Goal: Obtain resource: Obtain resource

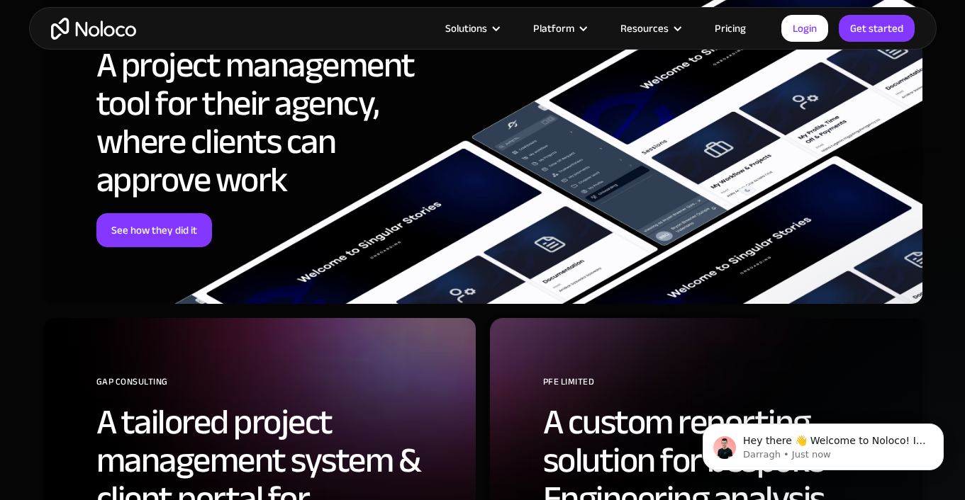
scroll to position [4421, 0]
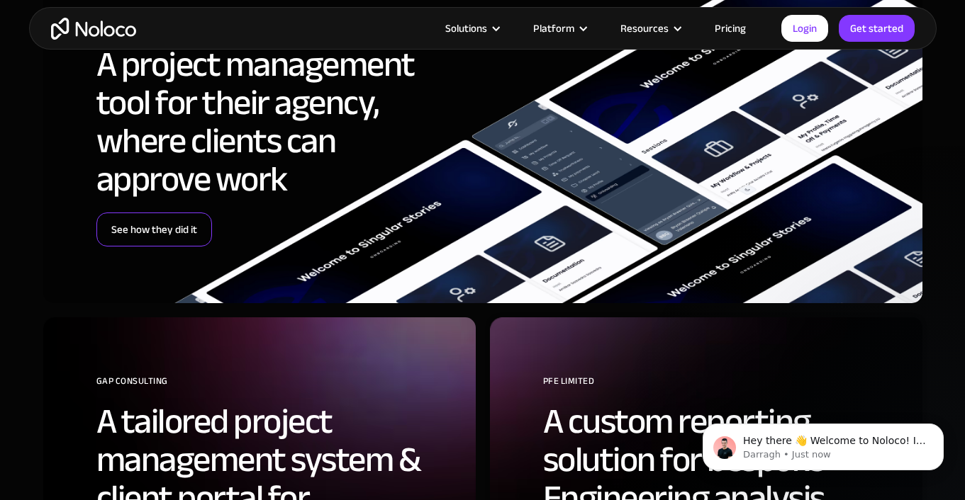
click at [181, 234] on link "See how they did it" at bounding box center [154, 230] width 116 height 34
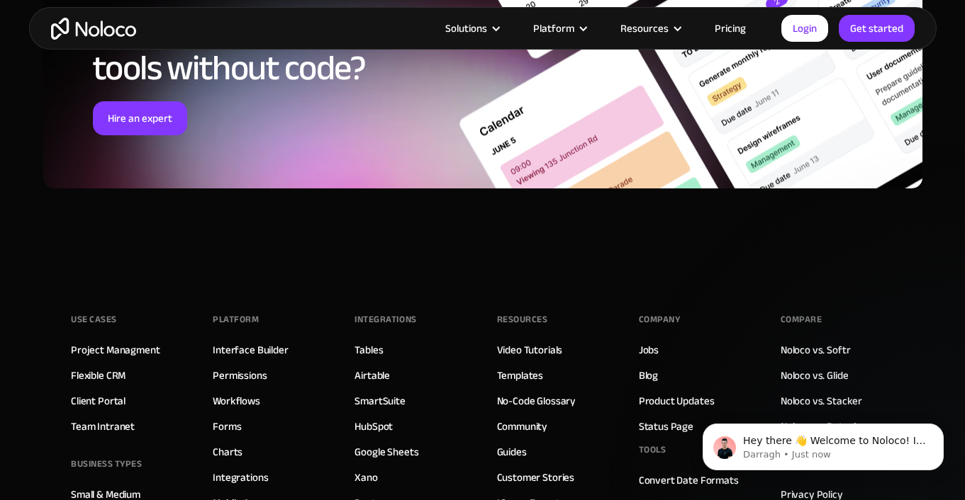
scroll to position [6125, 0]
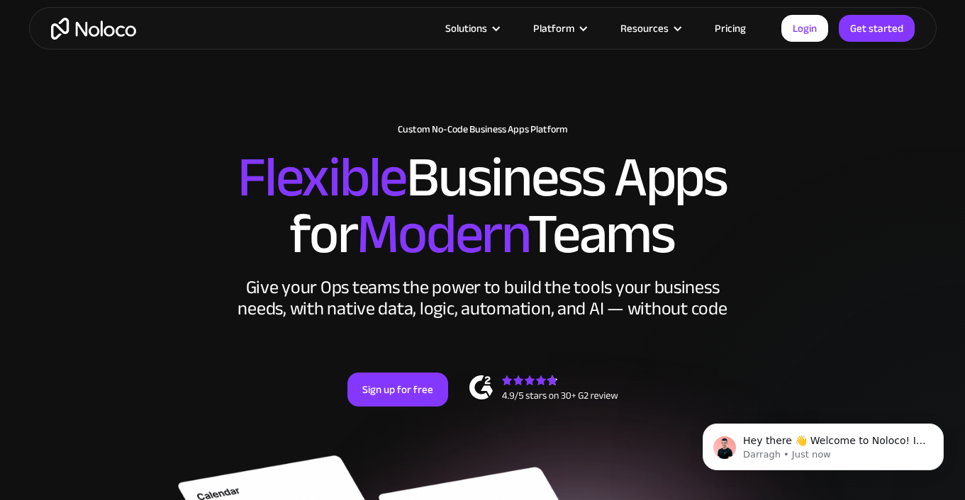
click at [735, 25] on link "Pricing" at bounding box center [730, 28] width 67 height 18
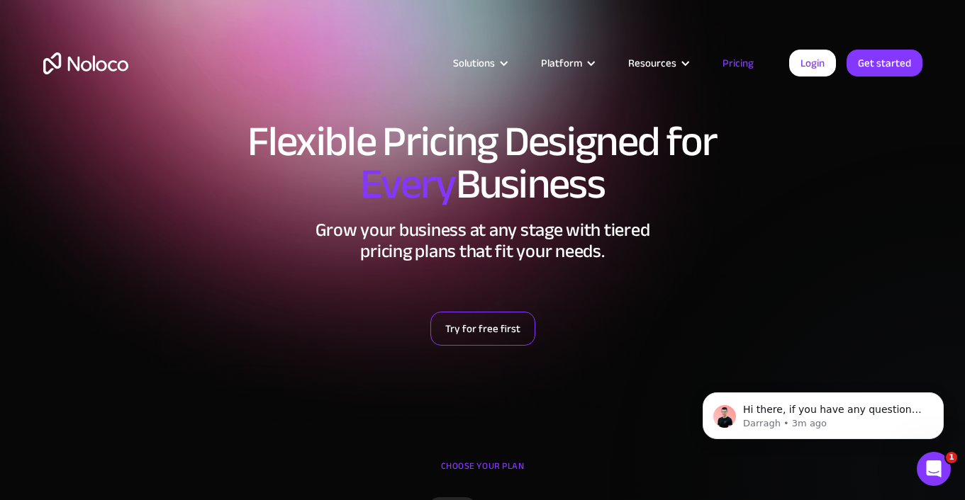
click at [499, 338] on link "Try for free first" at bounding box center [482, 329] width 105 height 34
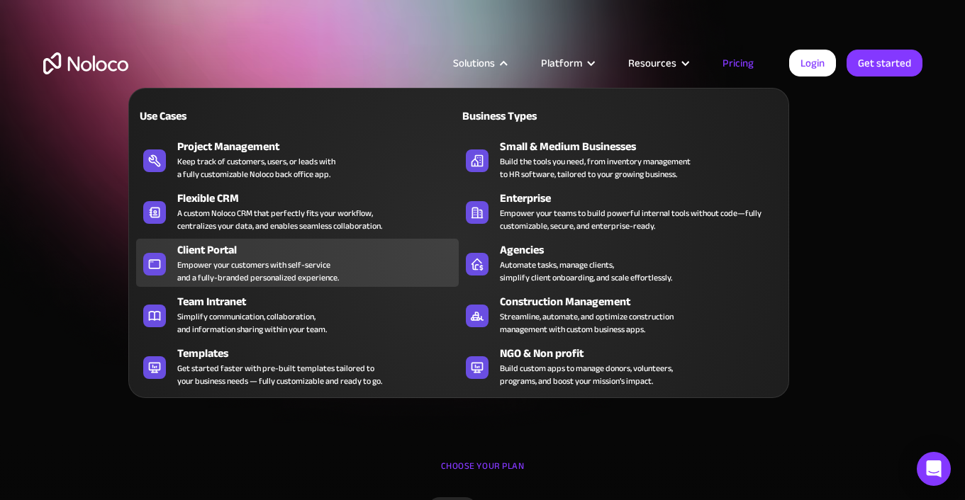
click at [315, 272] on div "Empower your customers with self-service and a fully-branded personalized exper…" at bounding box center [258, 272] width 162 height 26
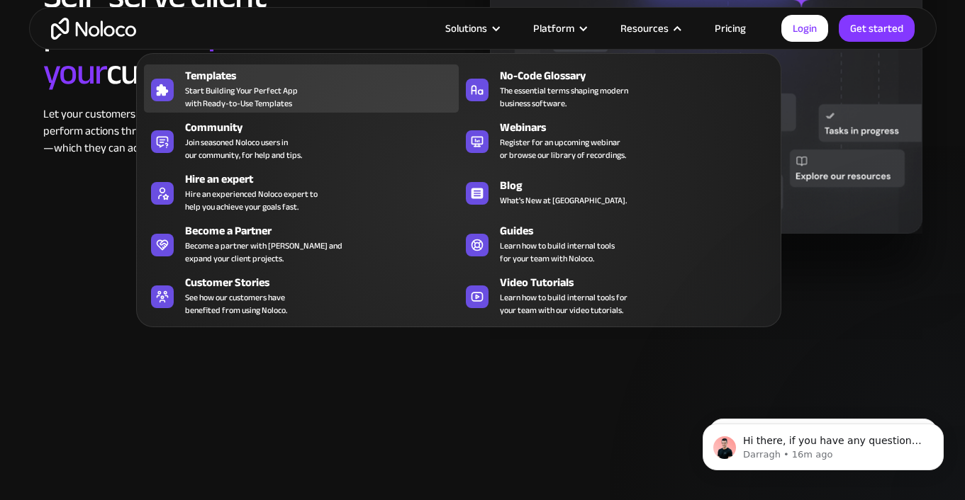
click at [262, 99] on span "Start Building Your Perfect App with Ready-to-Use Templates" at bounding box center [241, 97] width 113 height 26
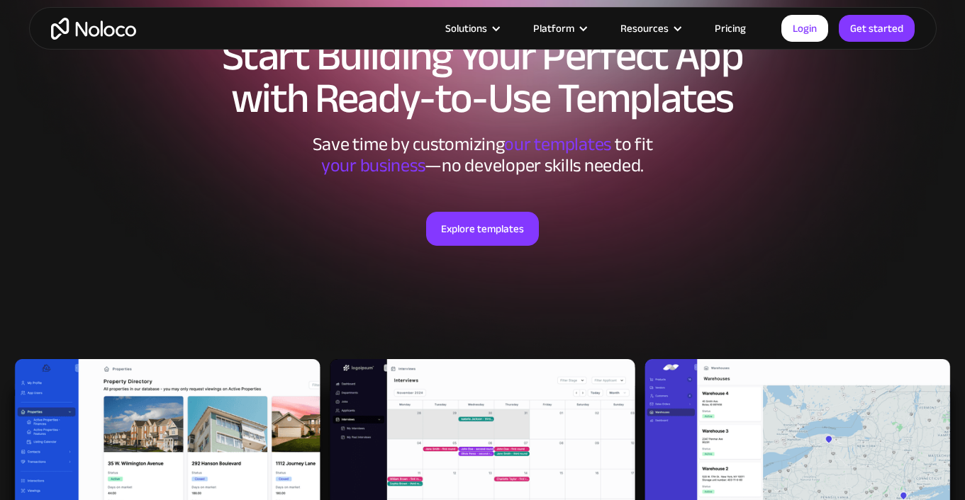
scroll to position [177, 0]
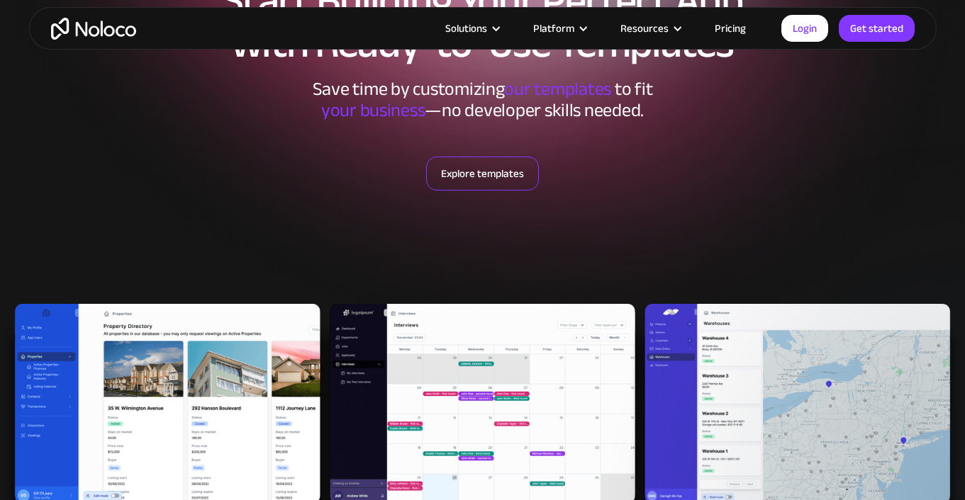
click at [488, 174] on link "Explore templates" at bounding box center [482, 174] width 113 height 34
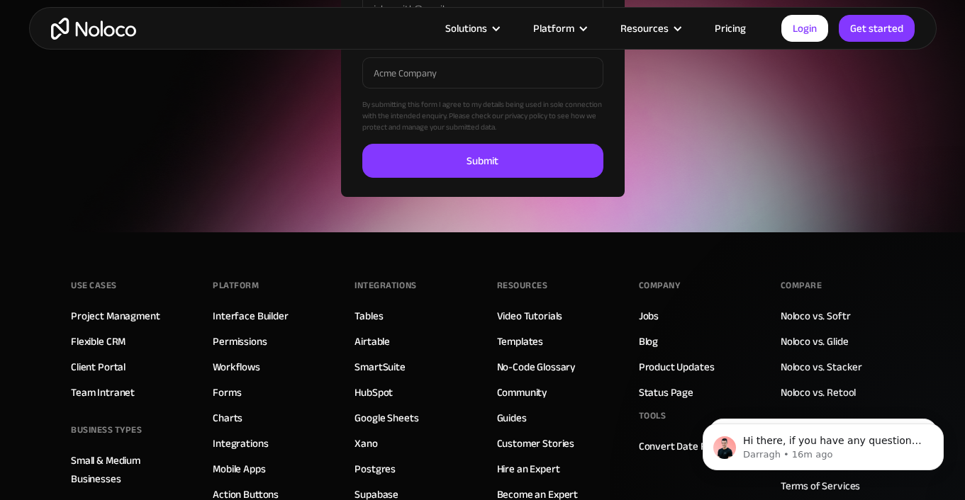
scroll to position [4829, 0]
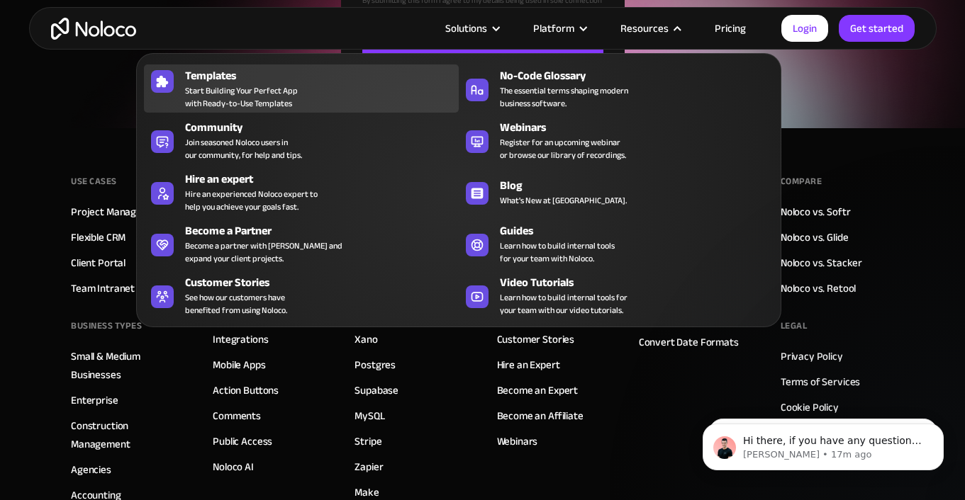
click at [198, 98] on span "Start Building Your Perfect App with Ready-to-Use Templates" at bounding box center [241, 97] width 113 height 26
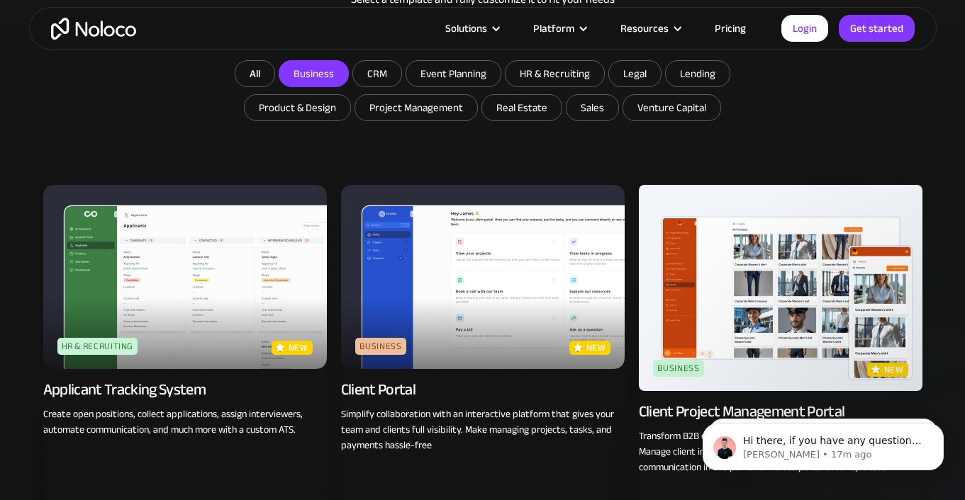
click at [325, 69] on input "Business" at bounding box center [313, 74] width 69 height 26
checkbox input "true"
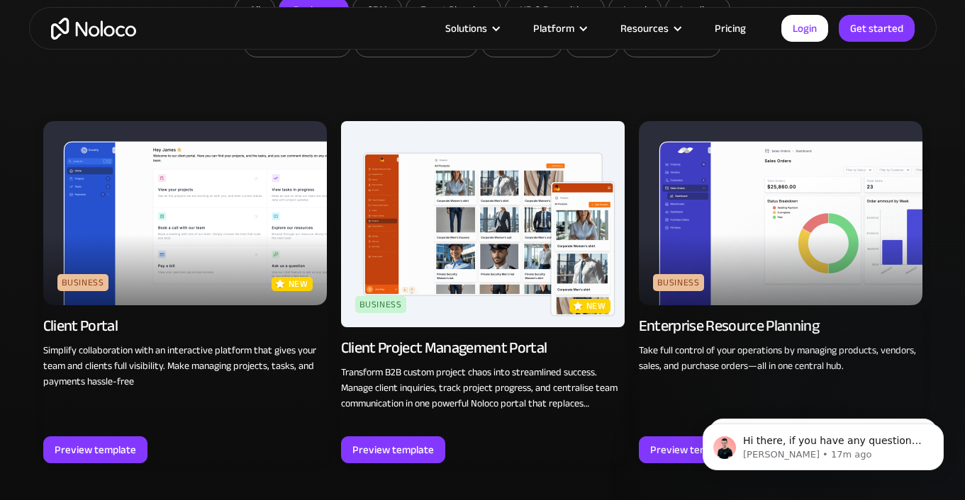
scroll to position [895, 0]
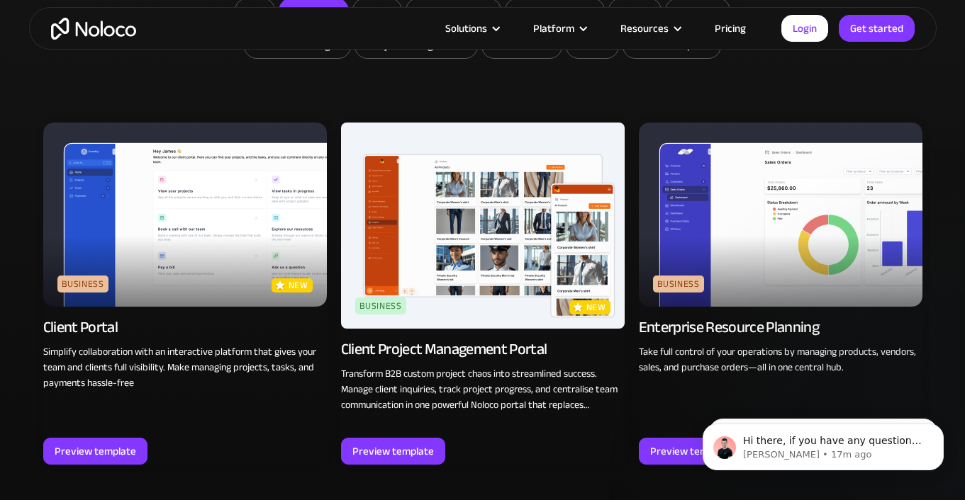
click at [228, 225] on img at bounding box center [185, 215] width 284 height 184
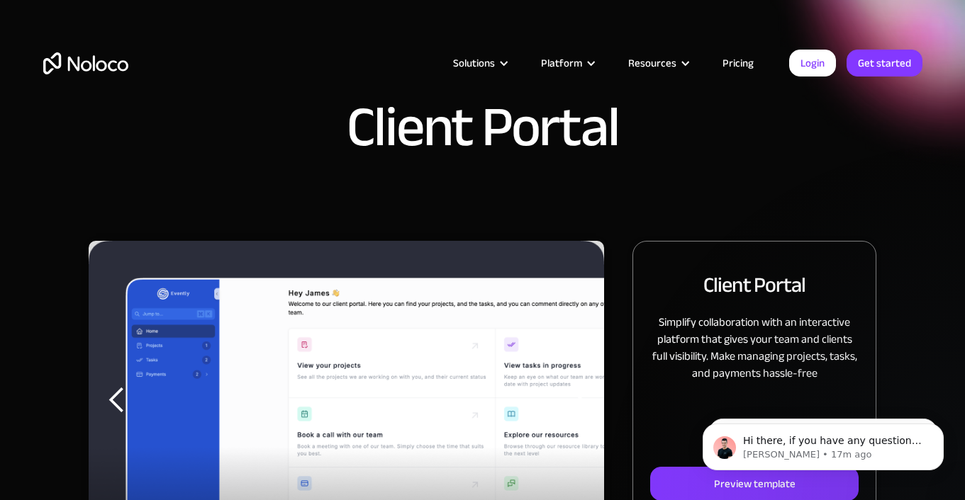
click at [572, 194] on div "Client Portal" at bounding box center [482, 120] width 965 height 241
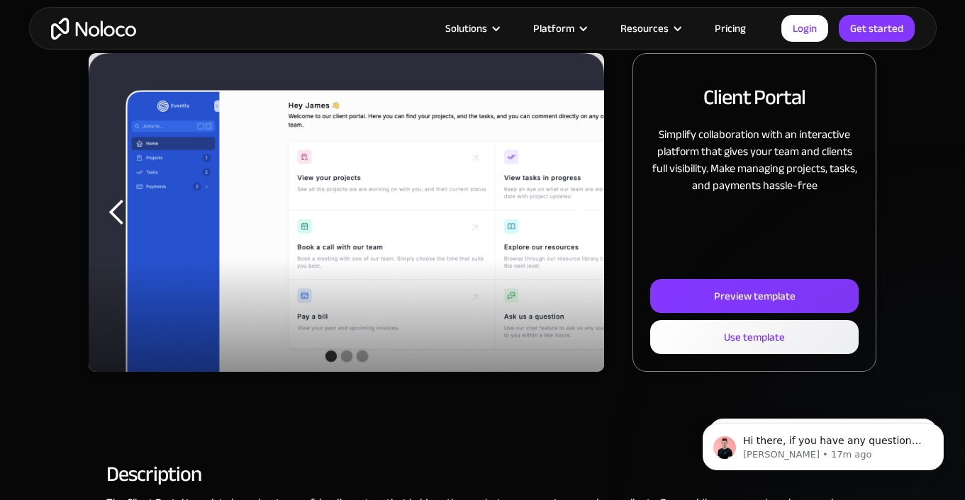
scroll to position [194, 0]
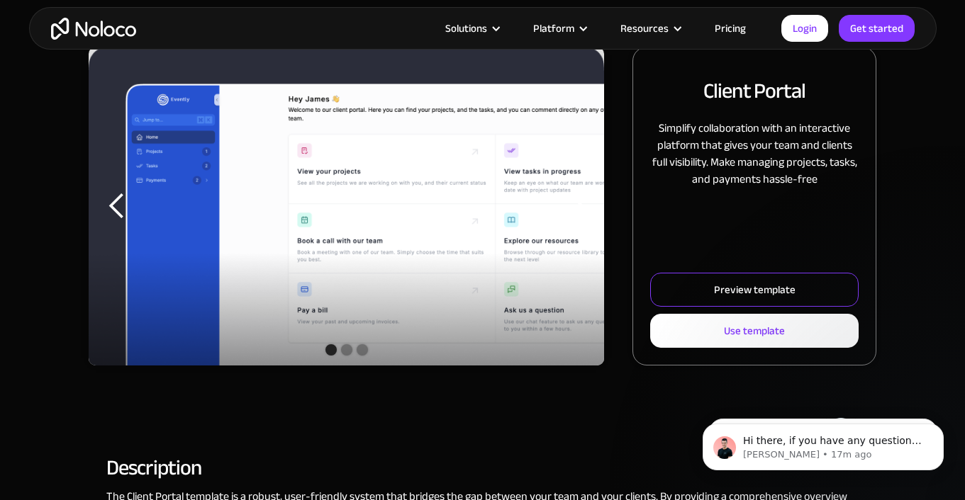
click at [734, 289] on div "Preview template" at bounding box center [755, 290] width 82 height 18
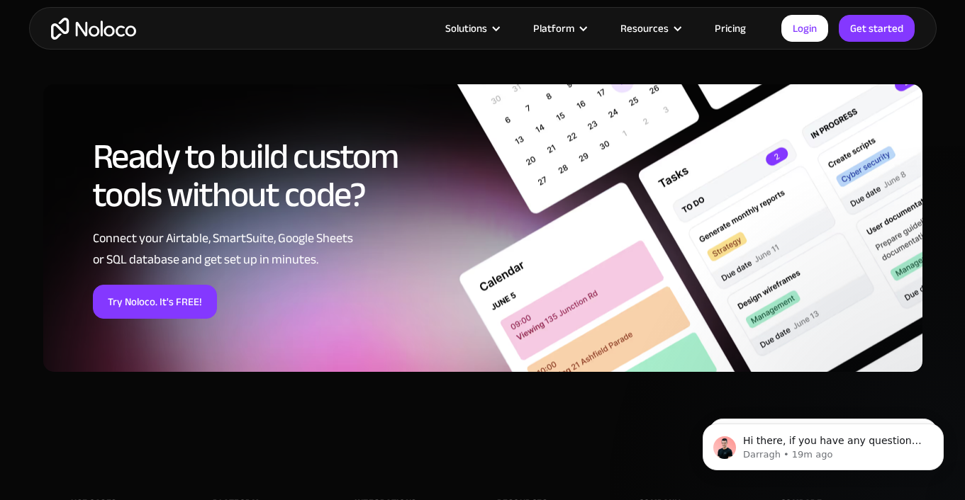
scroll to position [2511, 0]
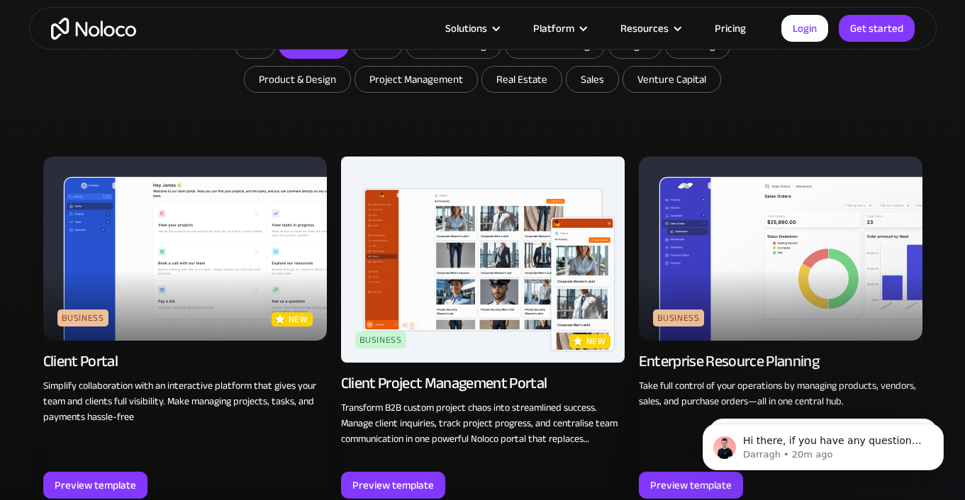
scroll to position [939, 0]
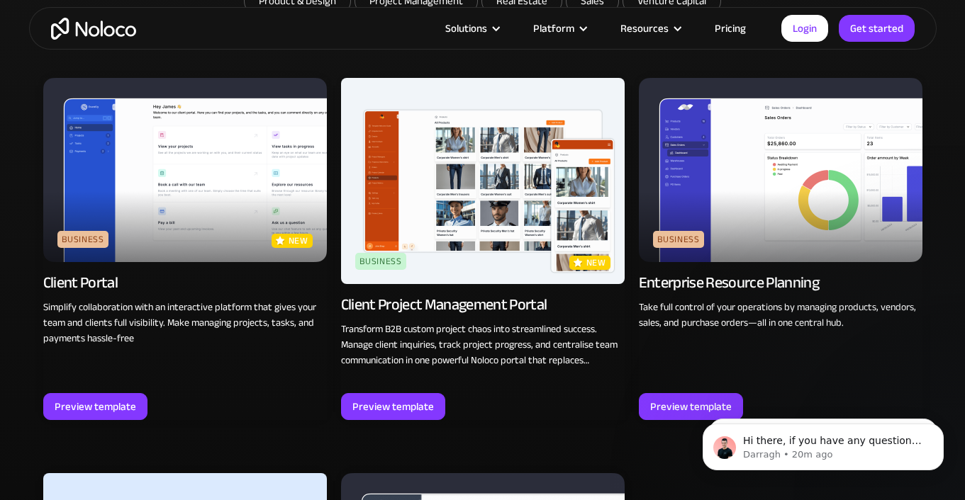
click at [98, 282] on div "Client Portal" at bounding box center [80, 283] width 74 height 20
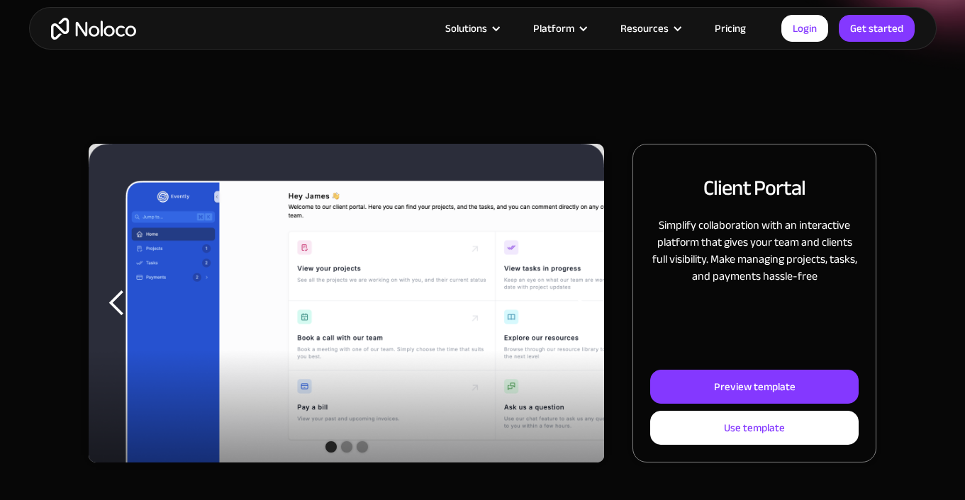
scroll to position [248, 0]
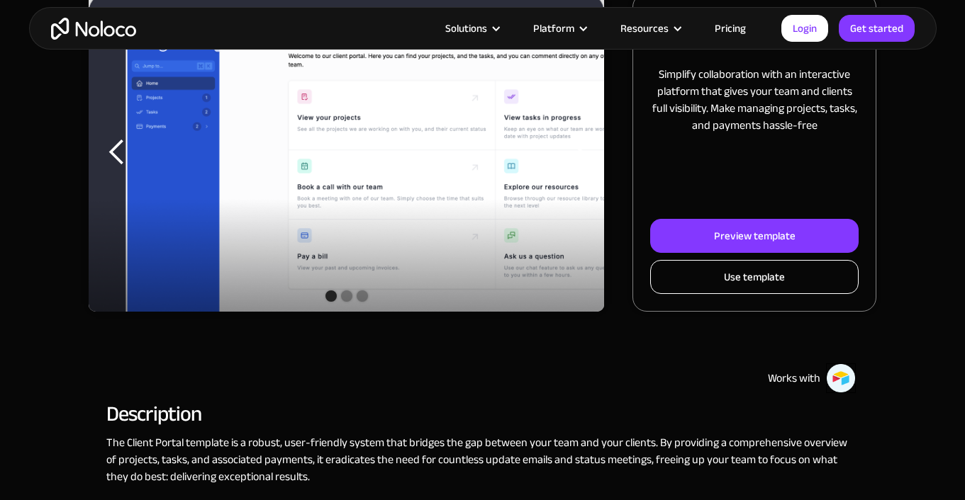
click at [716, 272] on link "Use template" at bounding box center [754, 277] width 208 height 34
